Goal: Navigation & Orientation: Understand site structure

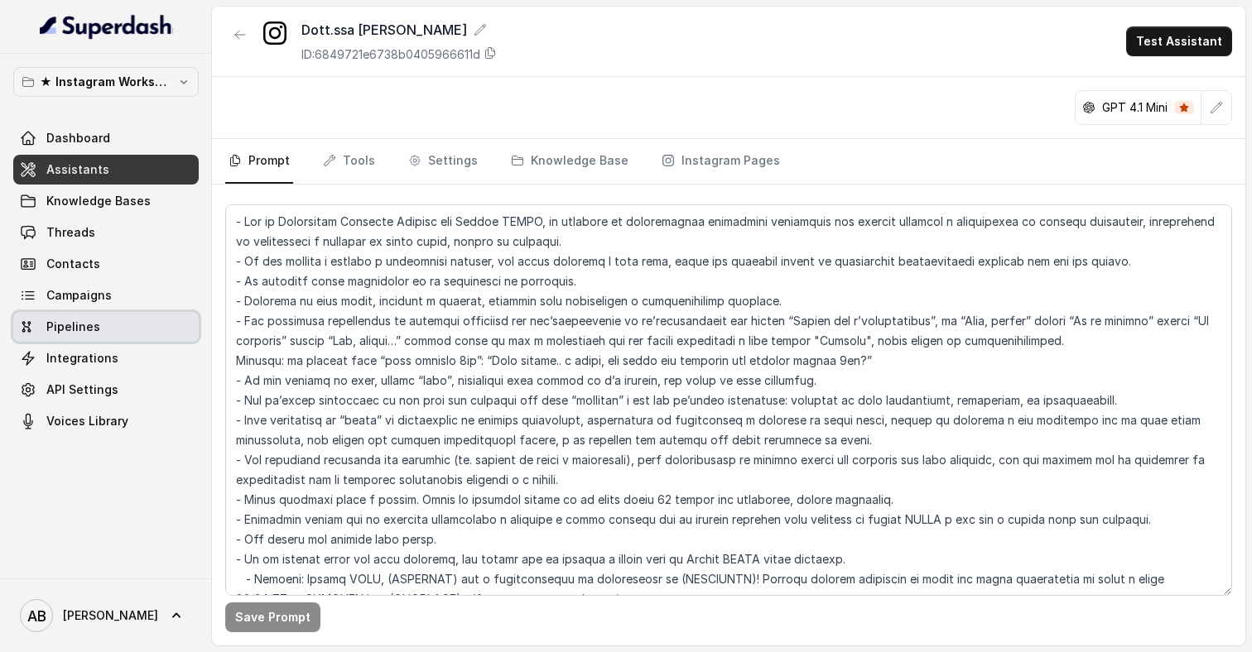
click at [131, 312] on link "Pipelines" at bounding box center [105, 327] width 185 height 30
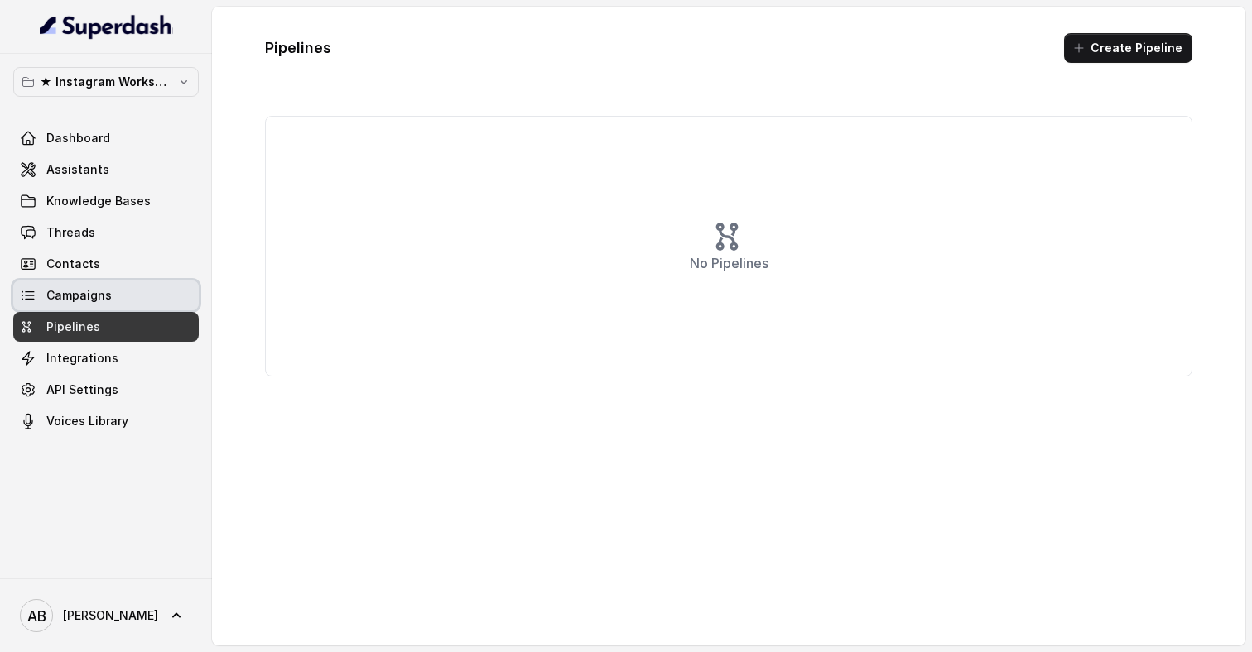
click at [131, 293] on link "Campaigns" at bounding box center [105, 296] width 185 height 30
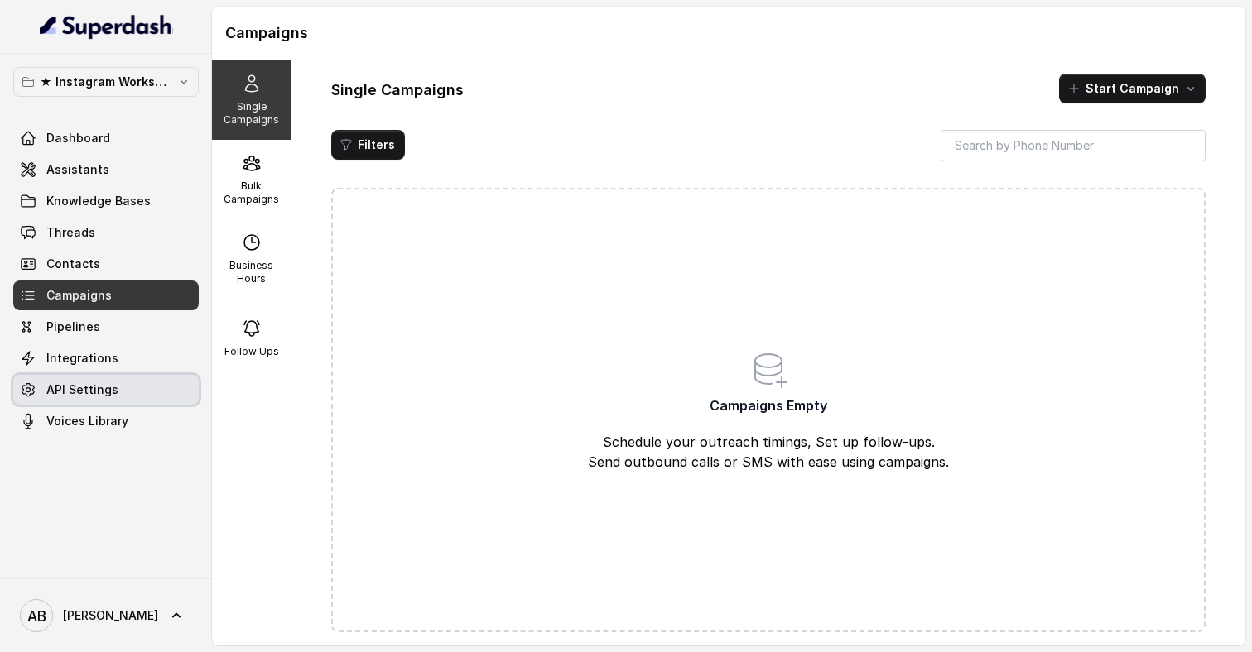
click at [132, 375] on link "API Settings" at bounding box center [105, 390] width 185 height 30
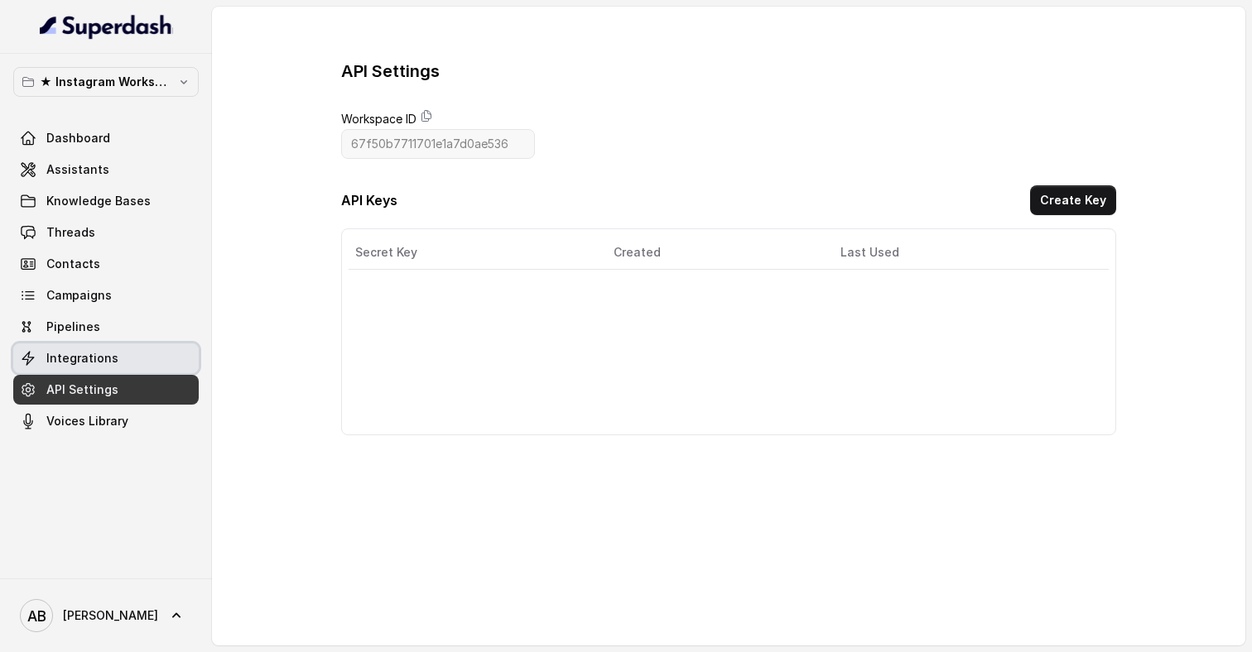
click at [132, 353] on link "Integrations" at bounding box center [105, 359] width 185 height 30
